Goal: Information Seeking & Learning: Learn about a topic

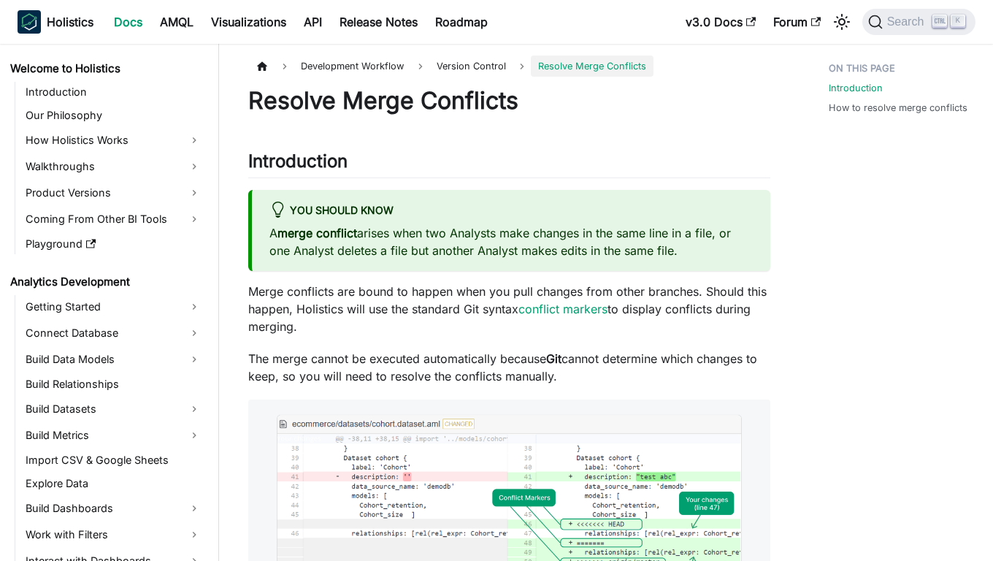
scroll to position [796, 0]
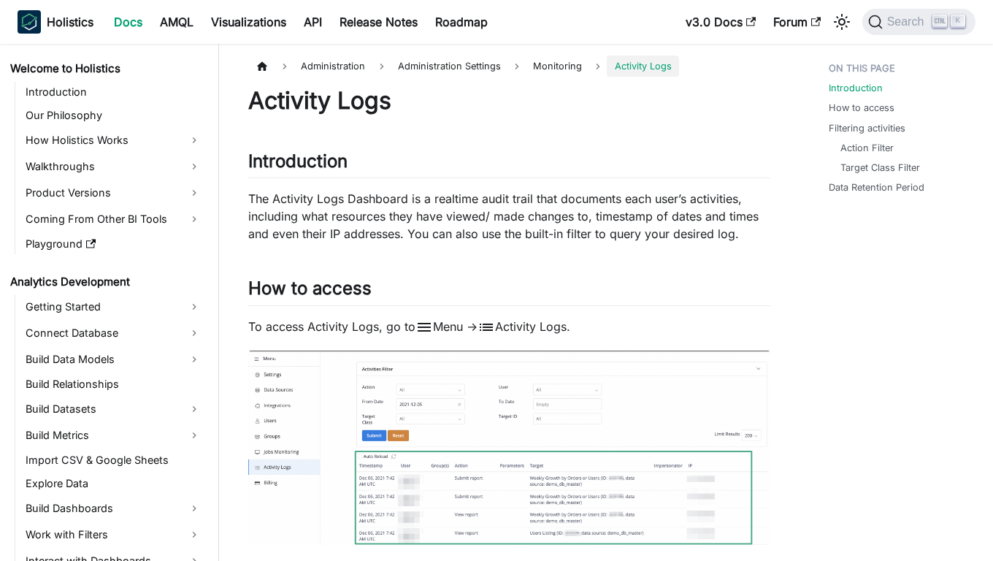
scroll to position [1642, 0]
